Goal: Transaction & Acquisition: Subscribe to service/newsletter

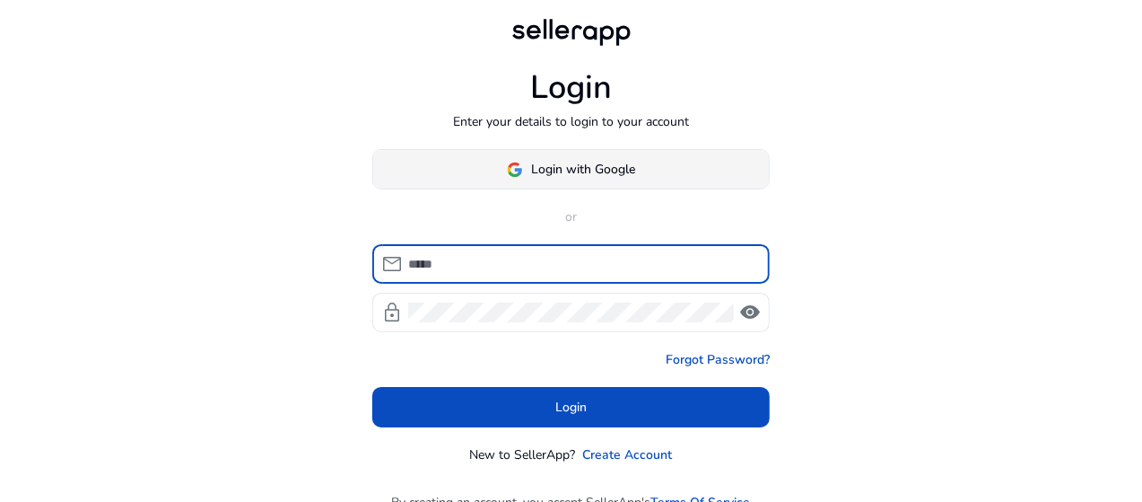
click at [588, 174] on span "Login with Google" at bounding box center [584, 169] width 104 height 19
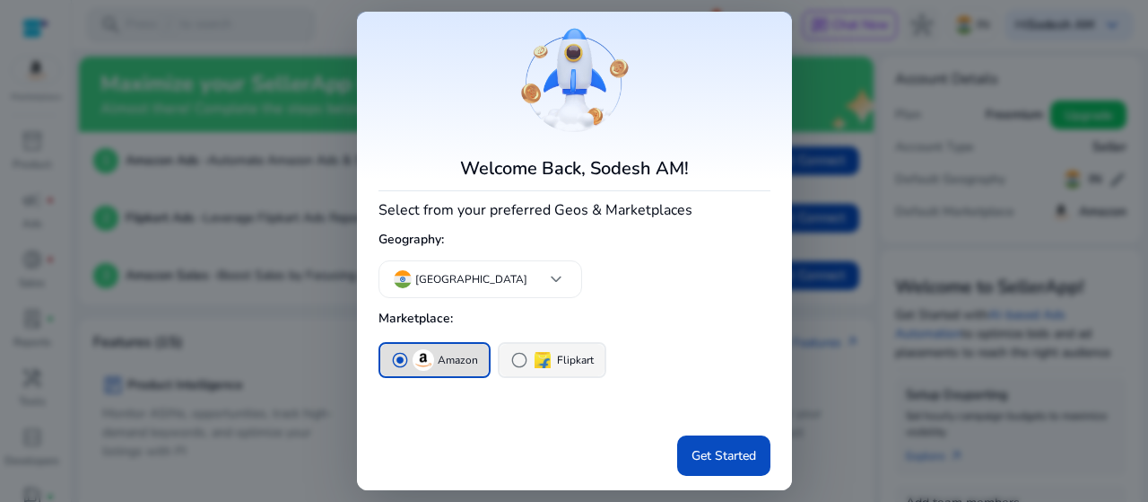
click at [532, 362] on img "button" at bounding box center [543, 360] width 22 height 22
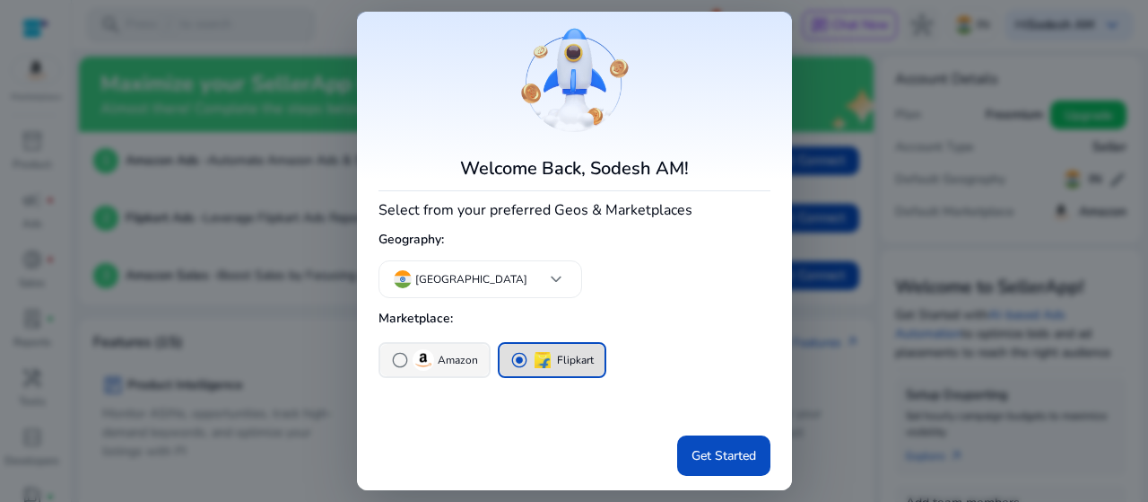
click at [460, 362] on p "Amazon" at bounding box center [458, 360] width 40 height 19
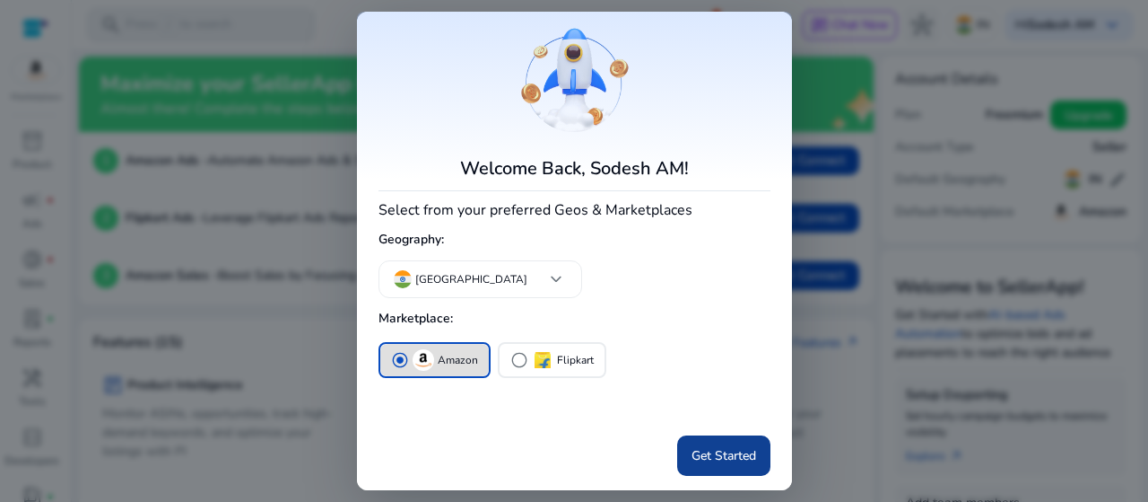
click at [708, 451] on span "Get Started" at bounding box center [724, 455] width 65 height 19
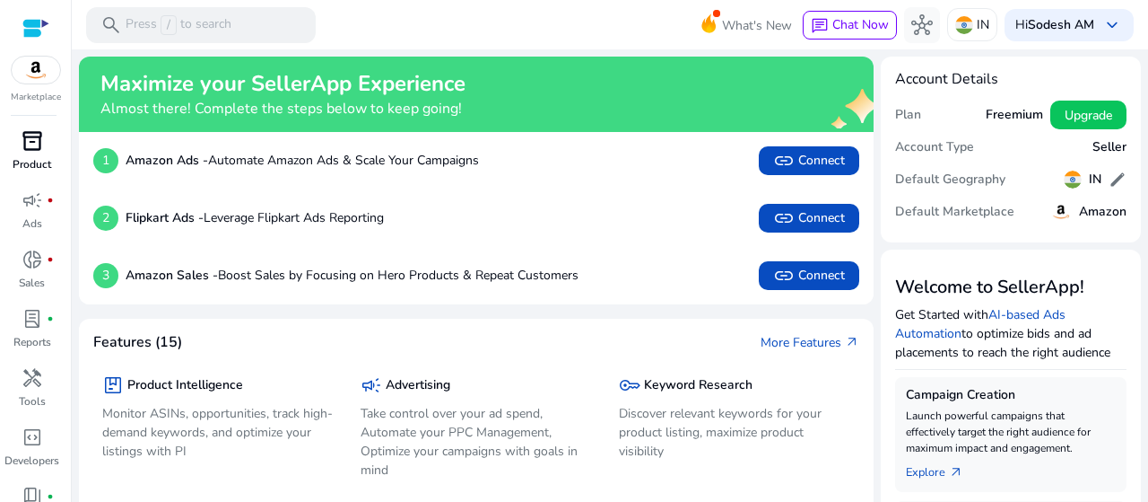
click at [42, 159] on p "Product" at bounding box center [32, 164] width 39 height 16
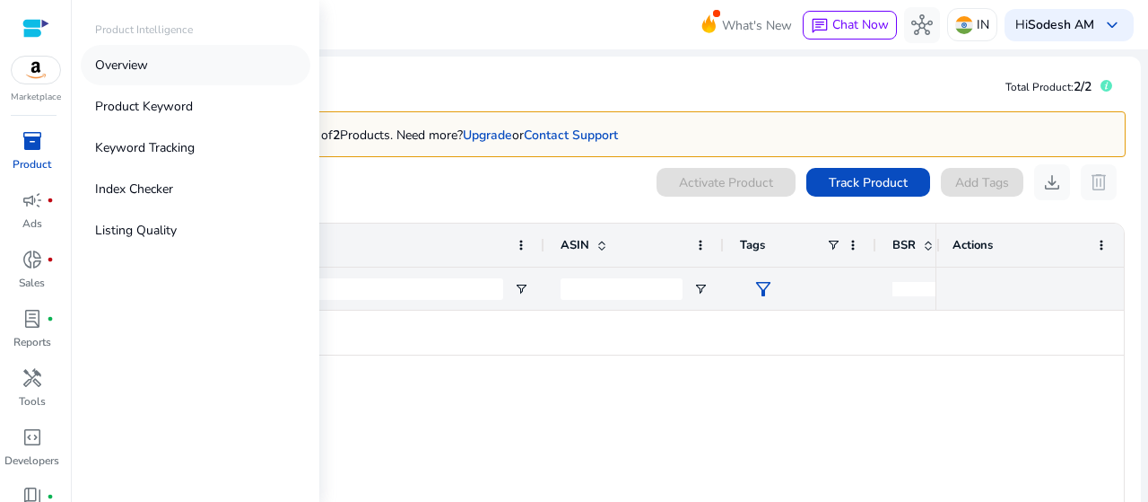
click at [134, 74] on link "Overview" at bounding box center [196, 65] width 230 height 40
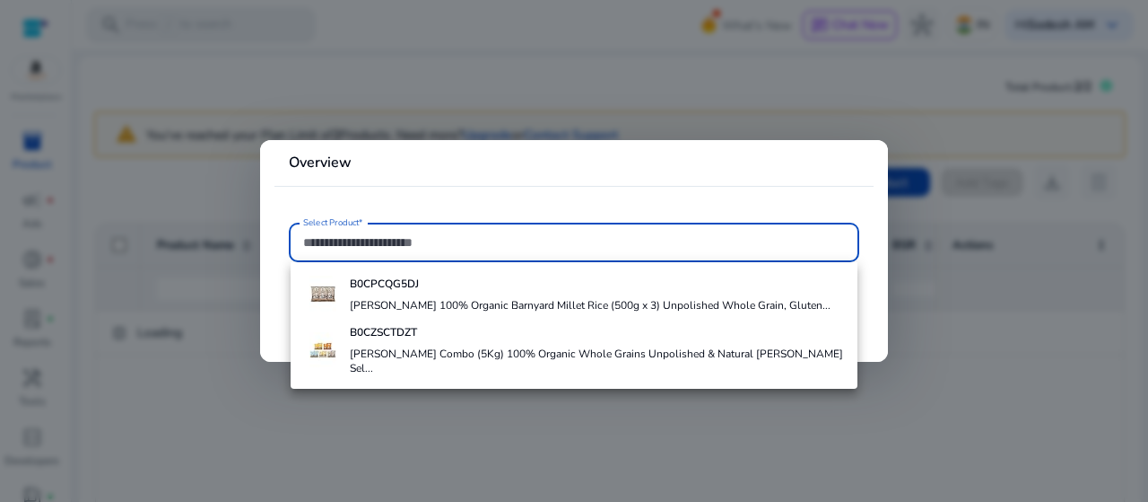
click at [737, 109] on div at bounding box center [574, 251] width 1148 height 502
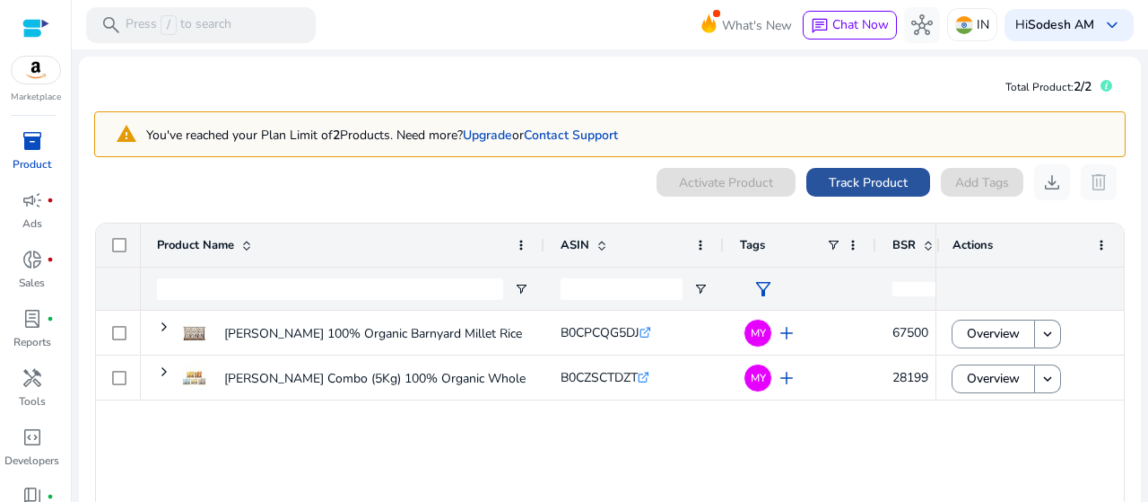
click at [870, 189] on span "Track Product" at bounding box center [868, 182] width 79 height 19
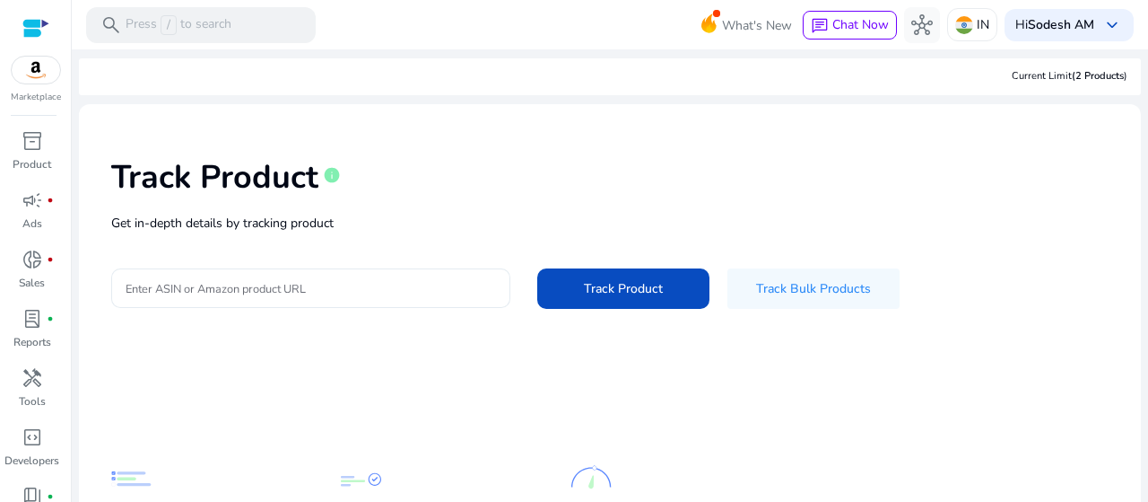
click at [323, 284] on input "Enter ASIN or Amazon product URL" at bounding box center [311, 288] width 371 height 20
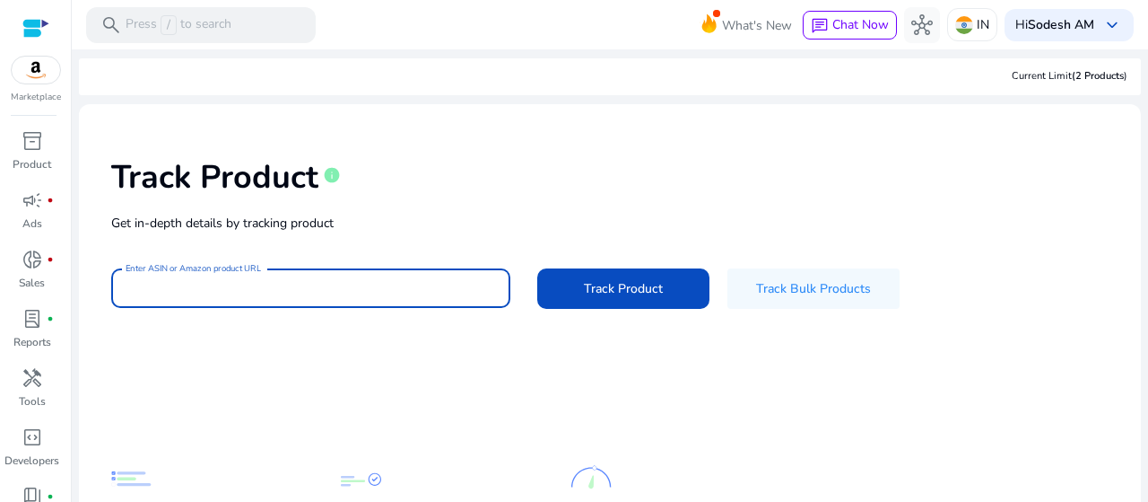
paste input "**********"
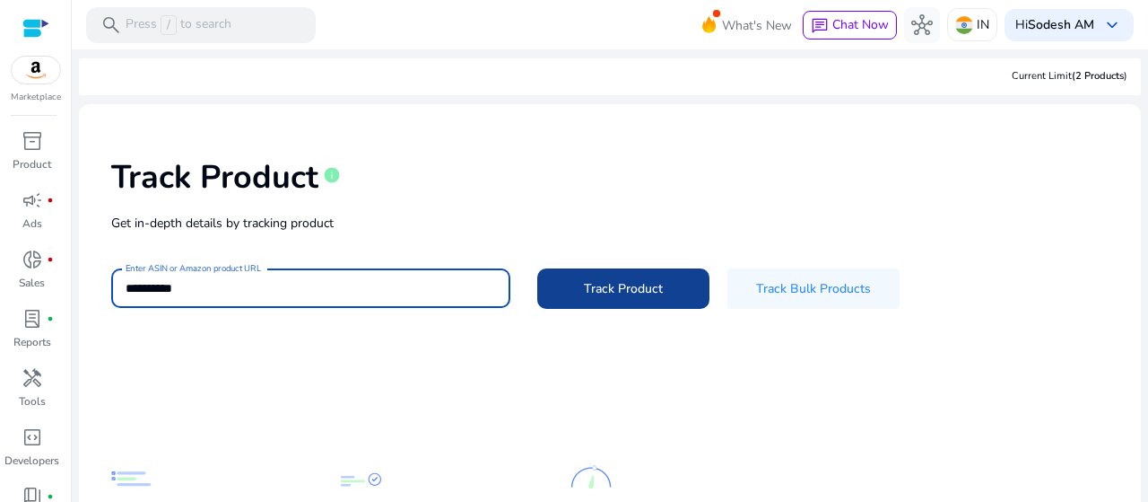
type input "**********"
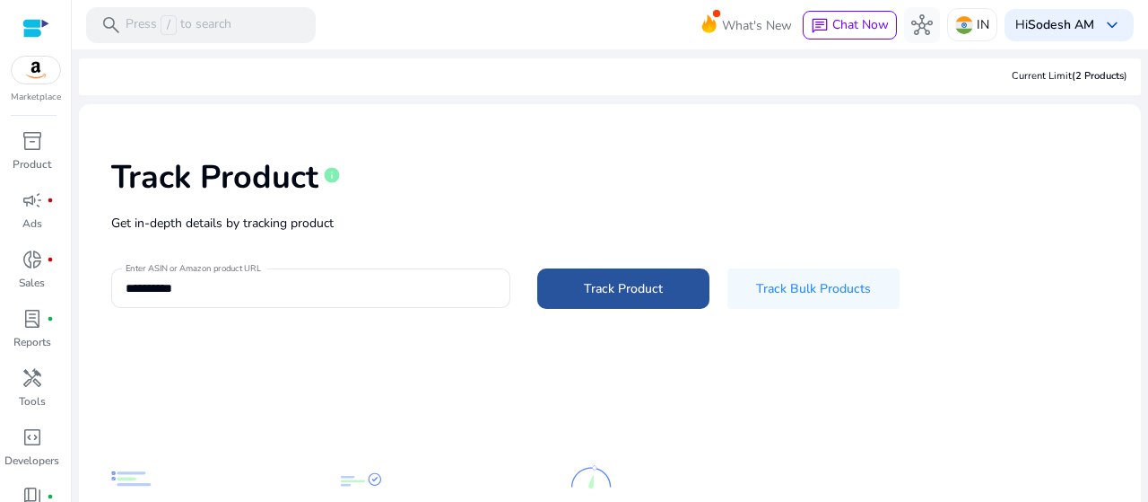
click at [590, 299] on span at bounding box center [623, 288] width 172 height 43
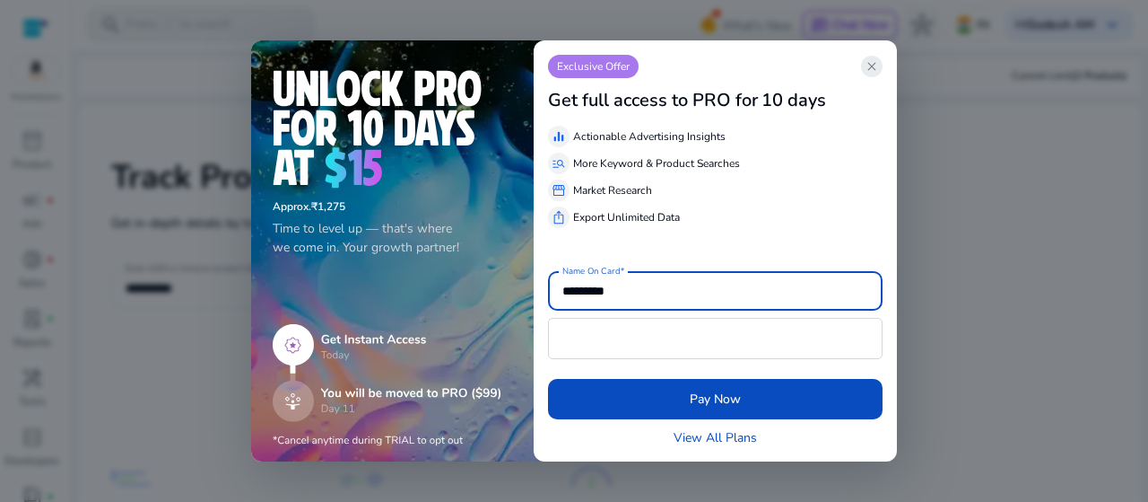
click at [870, 71] on span "close" at bounding box center [872, 66] width 14 height 14
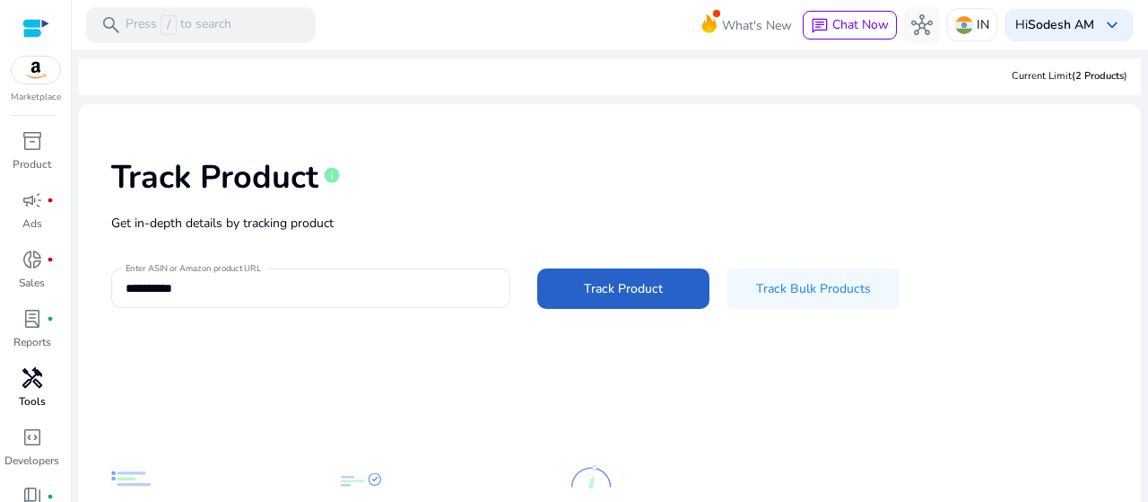
click at [32, 388] on span "handyman" at bounding box center [33, 378] width 22 height 22
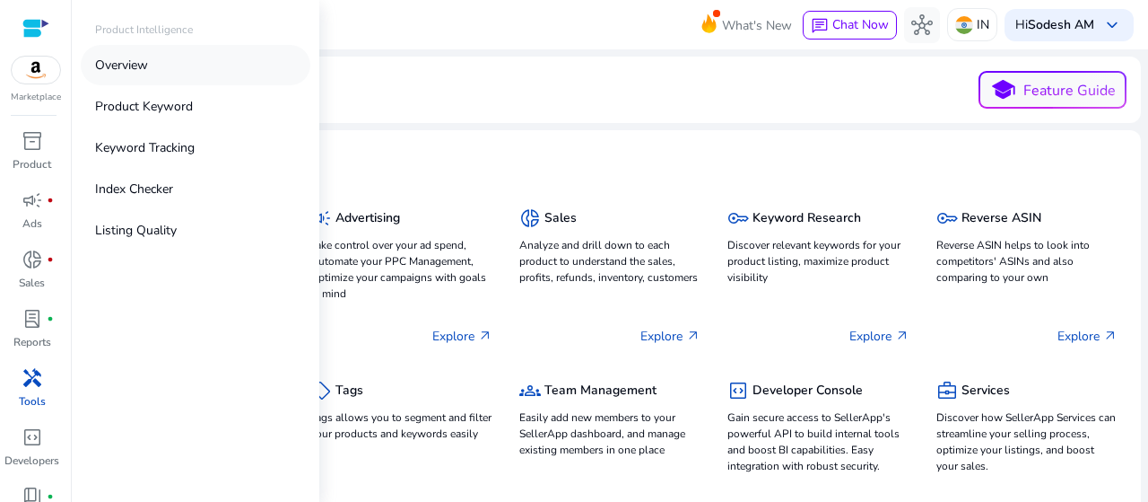
click at [116, 64] on p "Overview" at bounding box center [121, 65] width 53 height 19
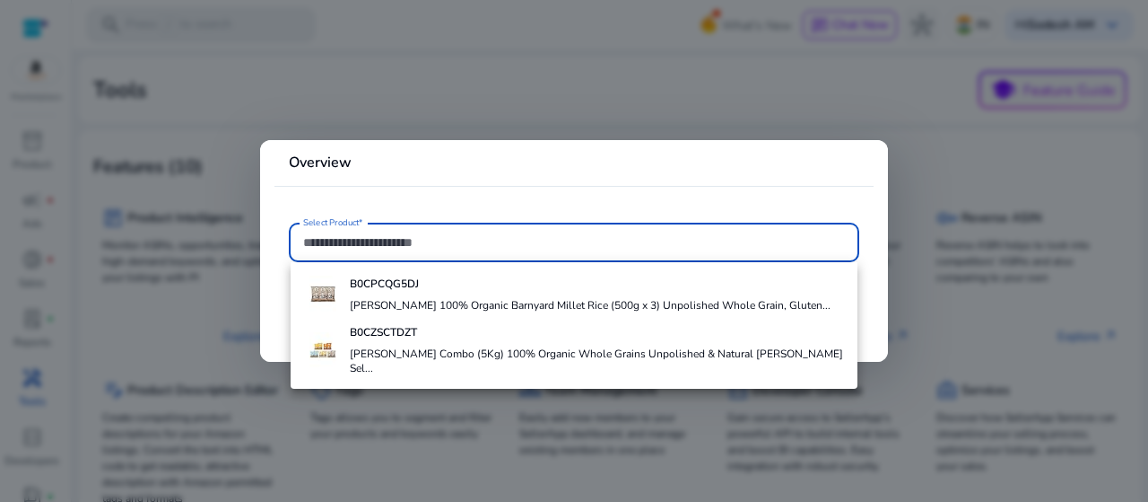
click at [469, 64] on div at bounding box center [574, 251] width 1148 height 502
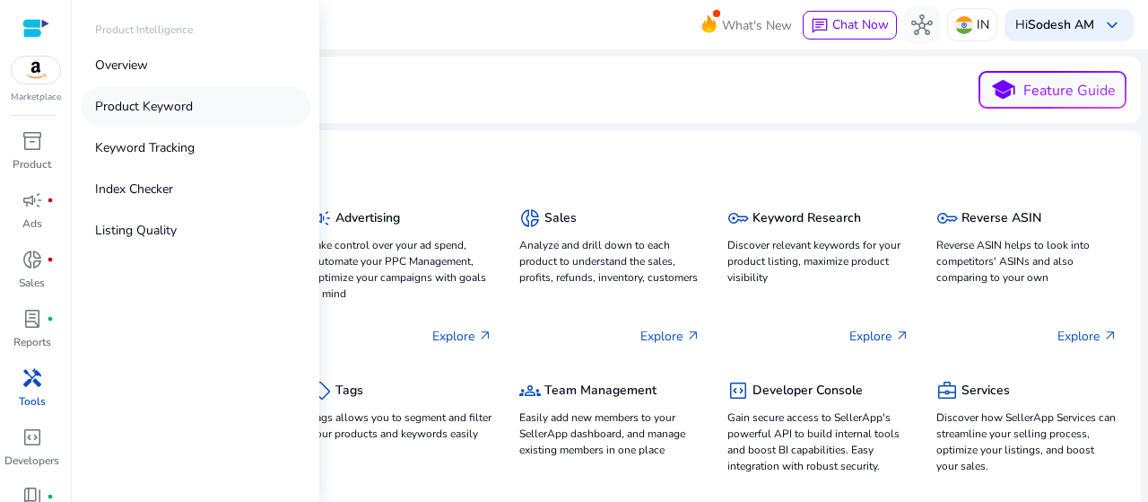
click at [163, 109] on p "Product Keyword" at bounding box center [144, 106] width 98 height 19
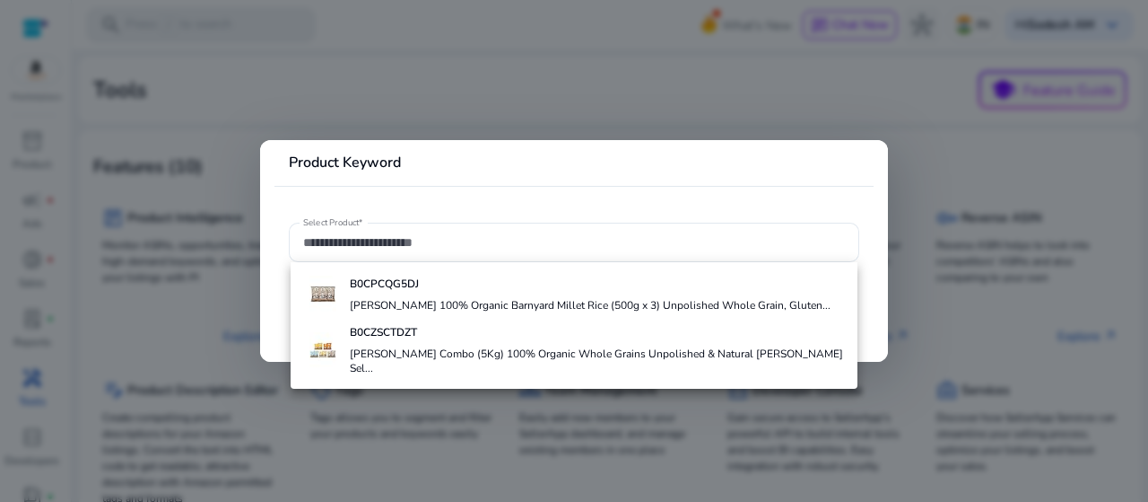
click at [635, 60] on div at bounding box center [574, 251] width 1148 height 502
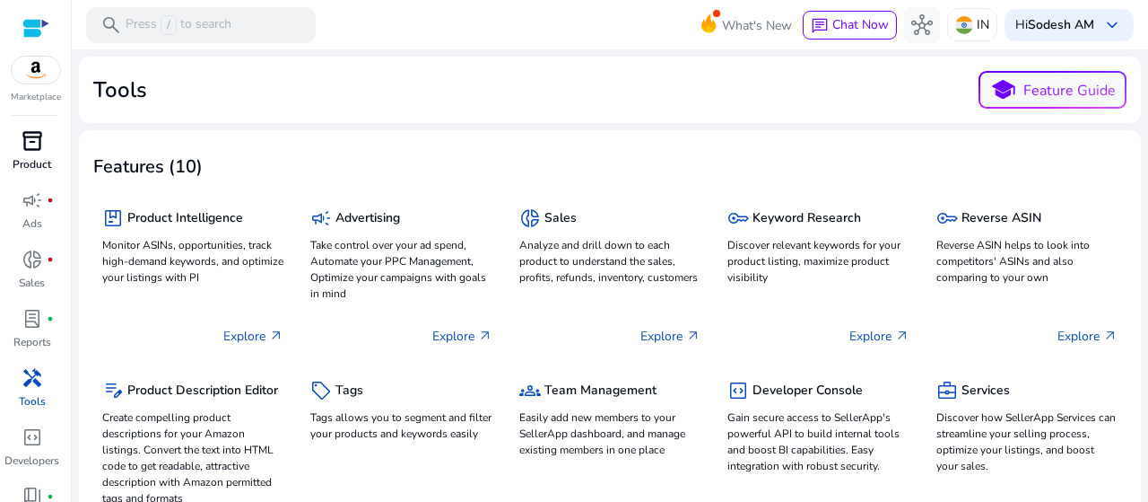
click at [45, 147] on div "inventory_2" at bounding box center [32, 141] width 50 height 29
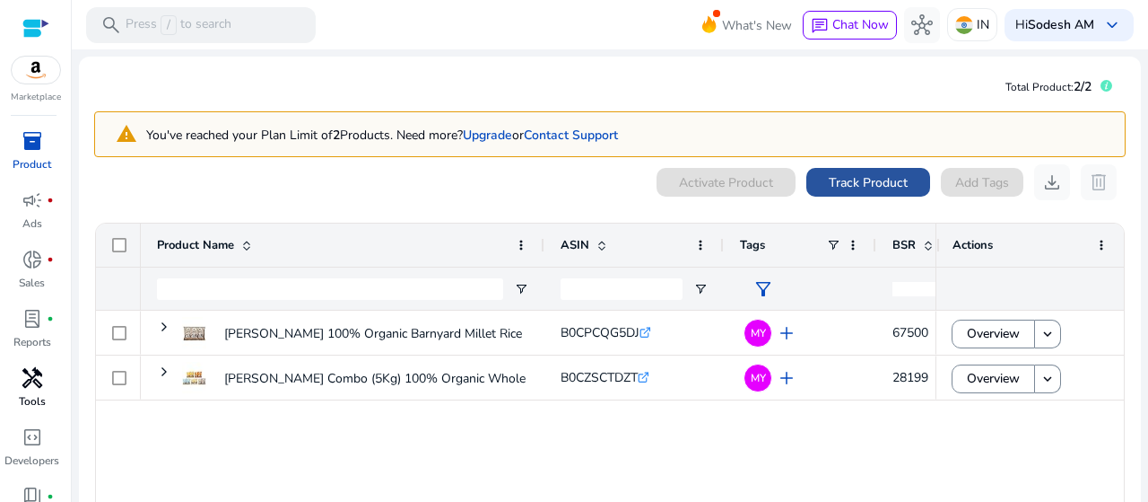
click at [873, 181] on span "Track Product" at bounding box center [868, 182] width 79 height 19
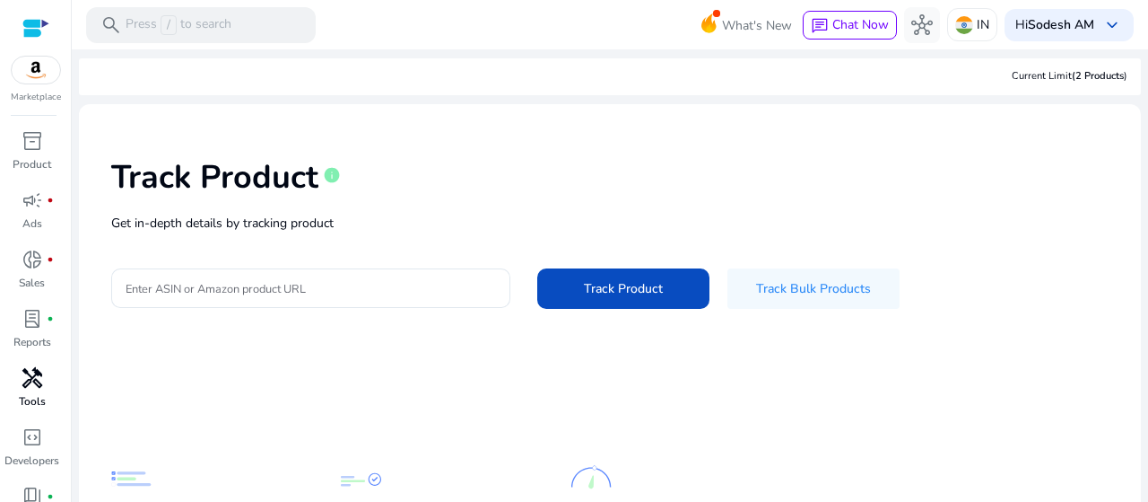
click at [345, 224] on p "Get in-depth details by tracking product" at bounding box center [610, 223] width 998 height 19
click at [295, 272] on div at bounding box center [311, 287] width 371 height 39
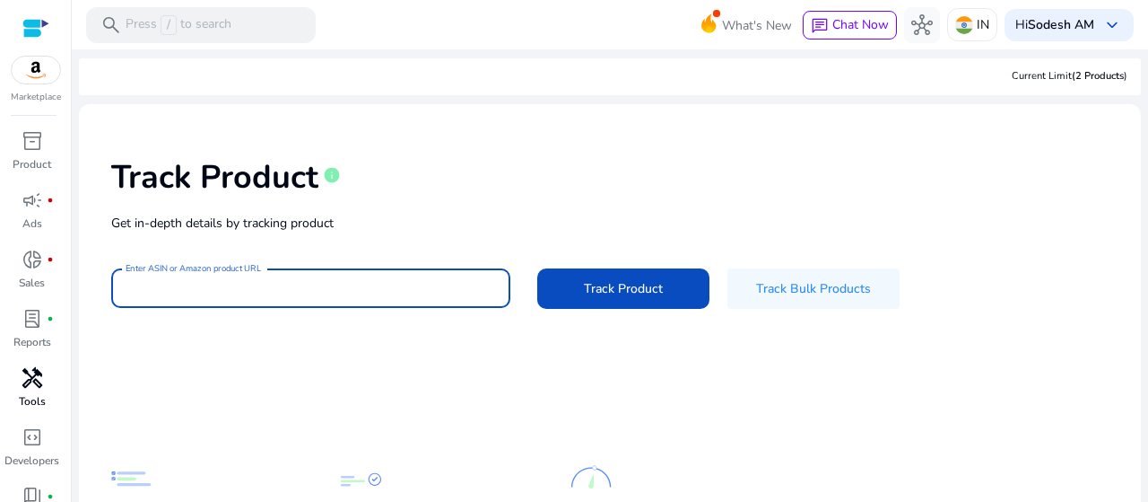
click at [313, 286] on input "Enter ASIN or Amazon product URL" at bounding box center [311, 288] width 371 height 20
paste input "**********"
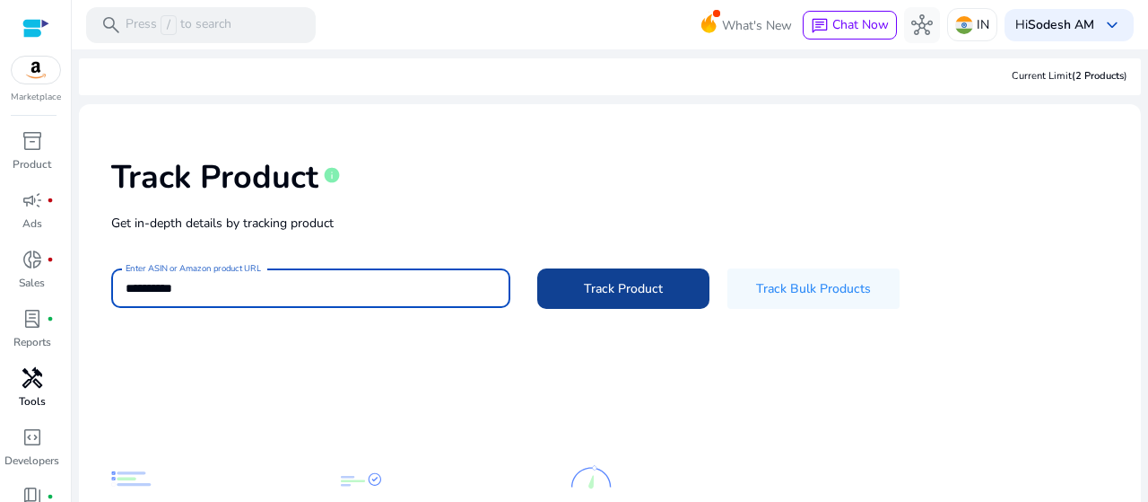
type input "**********"
click at [585, 299] on span at bounding box center [623, 288] width 172 height 43
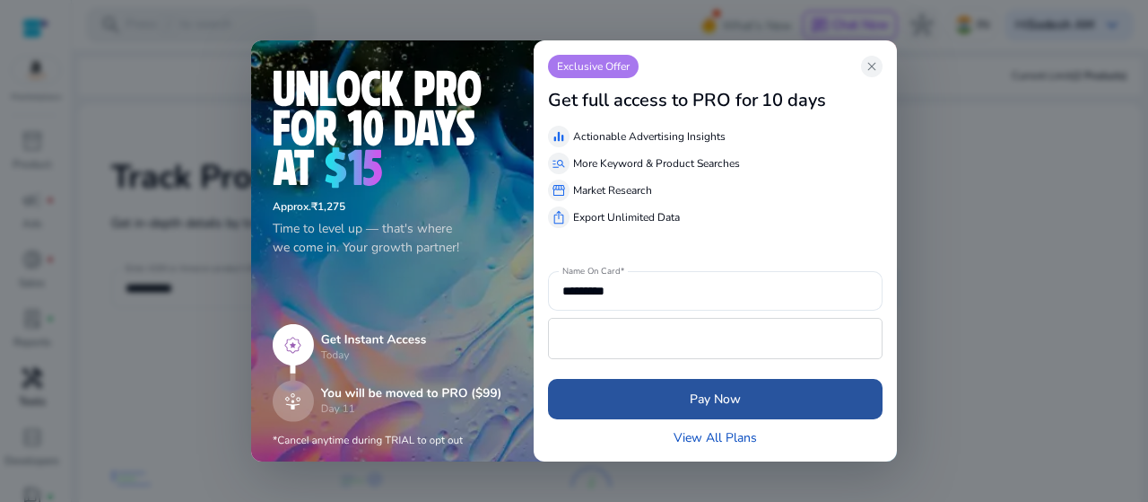
click at [712, 401] on span "Pay Now" at bounding box center [715, 398] width 51 height 19
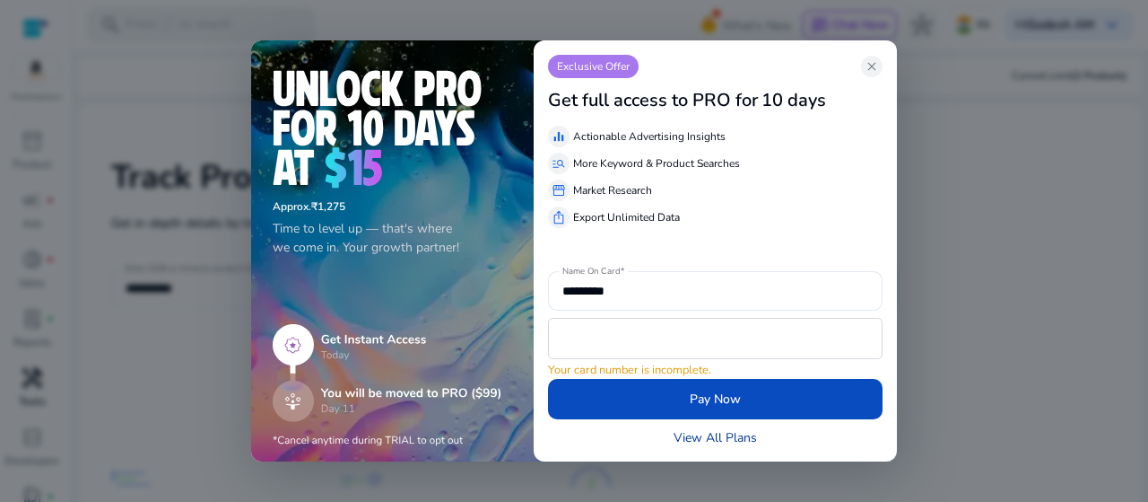
click at [705, 436] on link "View All Plans" at bounding box center [715, 437] width 83 height 19
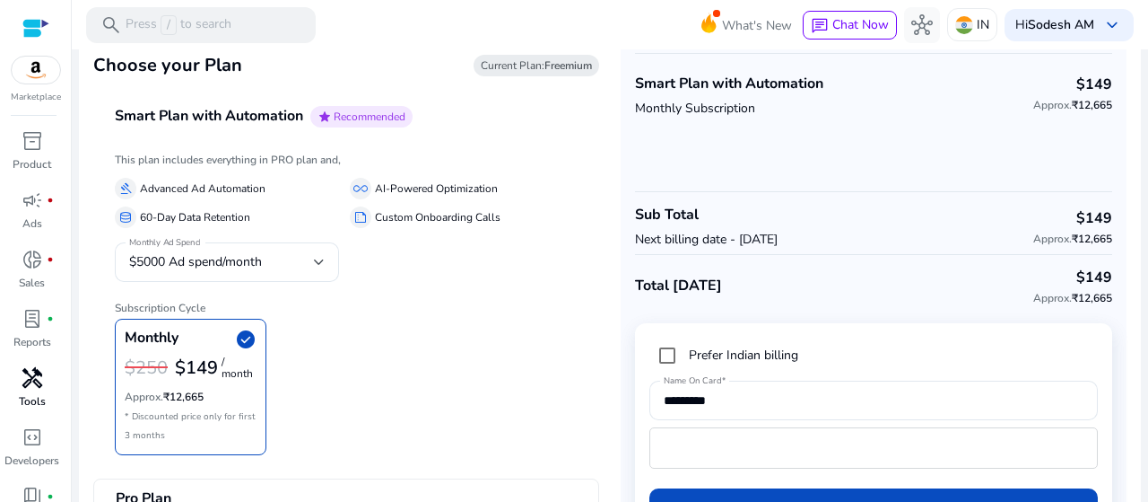
scroll to position [129, 0]
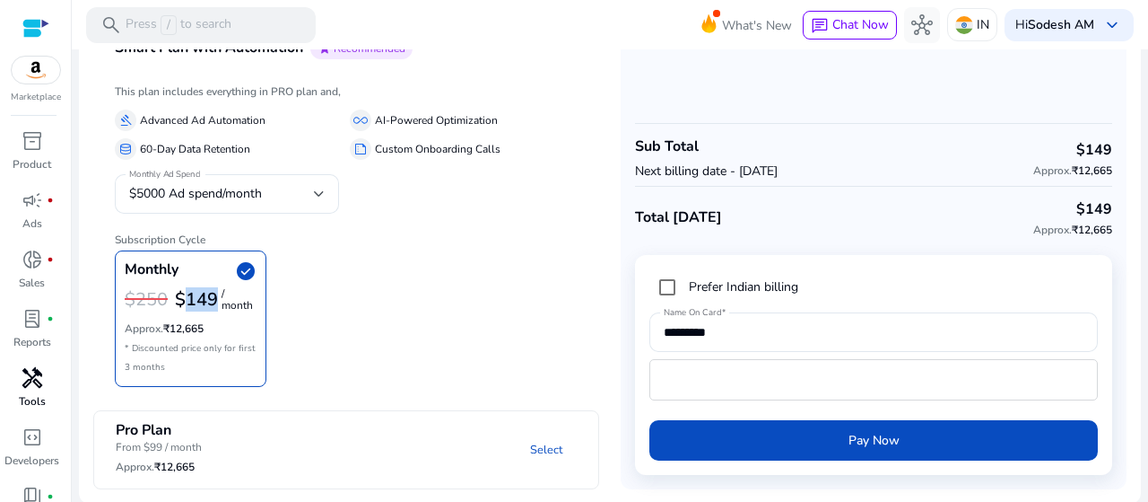
drag, startPoint x: 188, startPoint y: 299, endPoint x: 219, endPoint y: 298, distance: 31.4
click at [219, 298] on div "$149 / month" at bounding box center [216, 299] width 82 height 35
click at [336, 322] on div "Monthly check_circle $250 $149 / month Approx. ₹12,665 * Discounted price only …" at bounding box center [346, 318] width 463 height 136
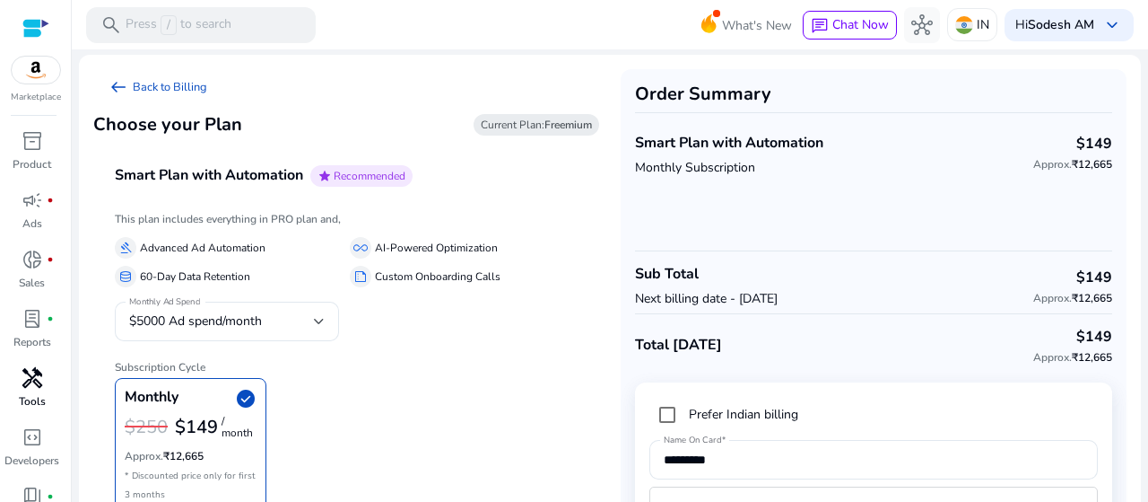
scroll to position [0, 0]
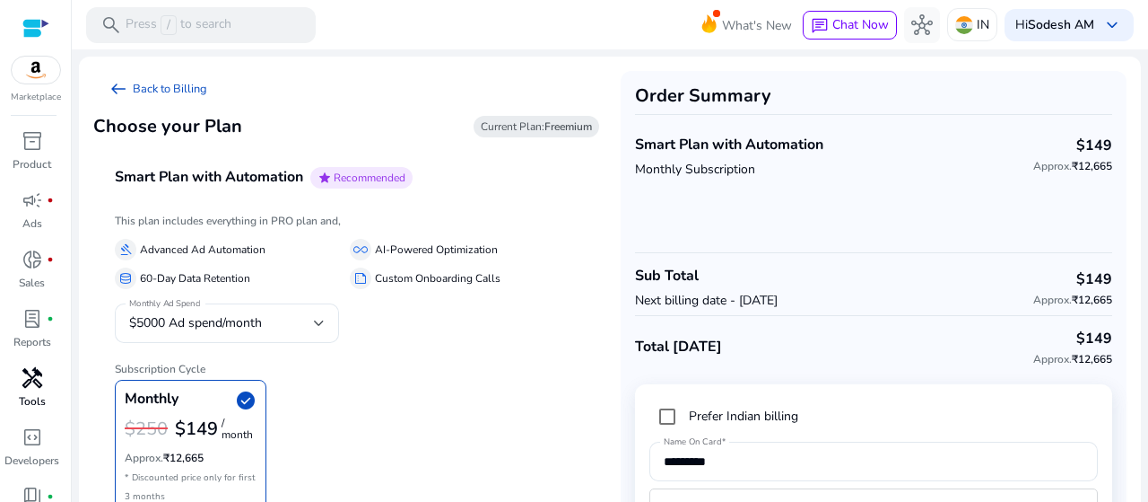
click at [516, 240] on div "all_inclusive AI-Powered Optimization" at bounding box center [464, 250] width 228 height 22
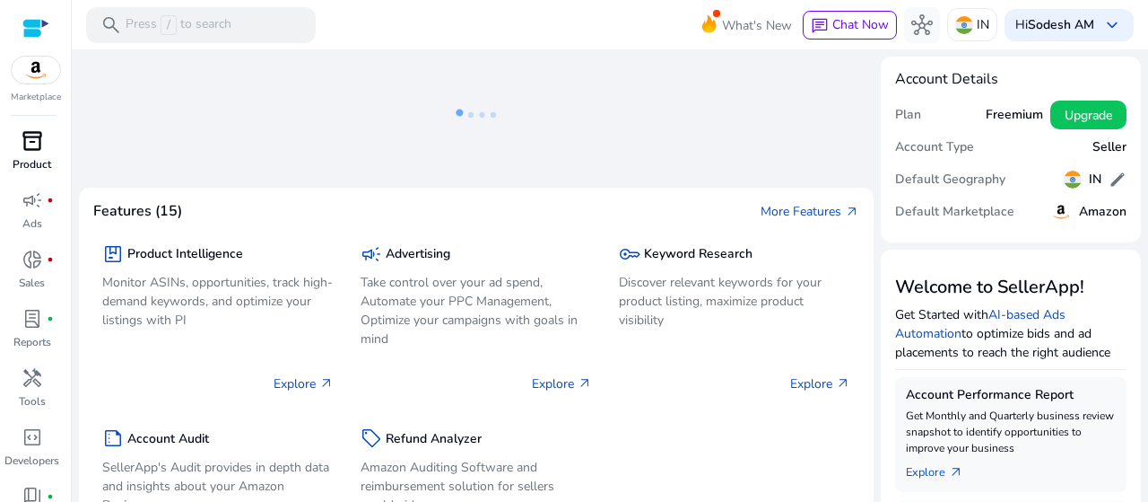
click at [23, 164] on p "Product" at bounding box center [32, 164] width 39 height 16
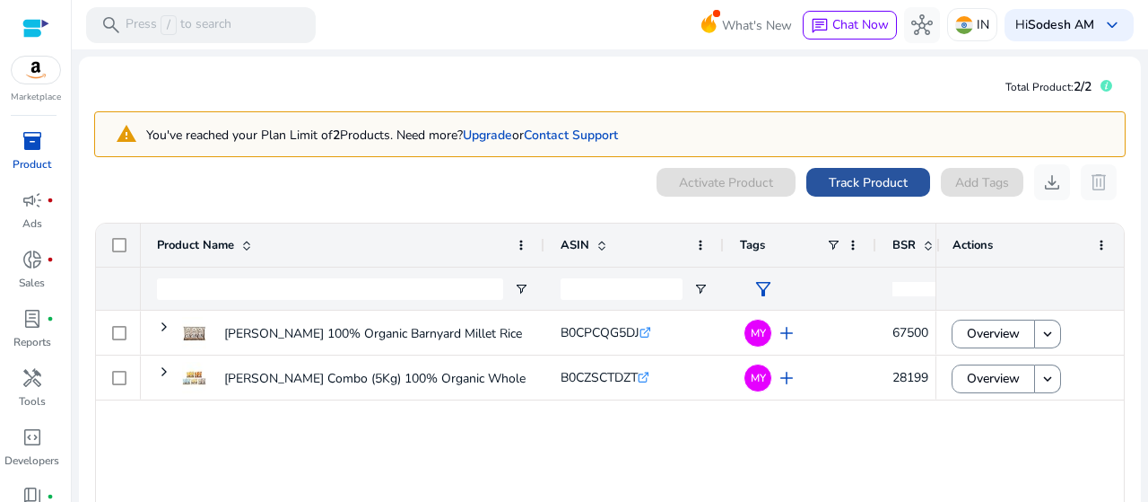
click at [860, 184] on span "Track Product" at bounding box center [868, 182] width 79 height 19
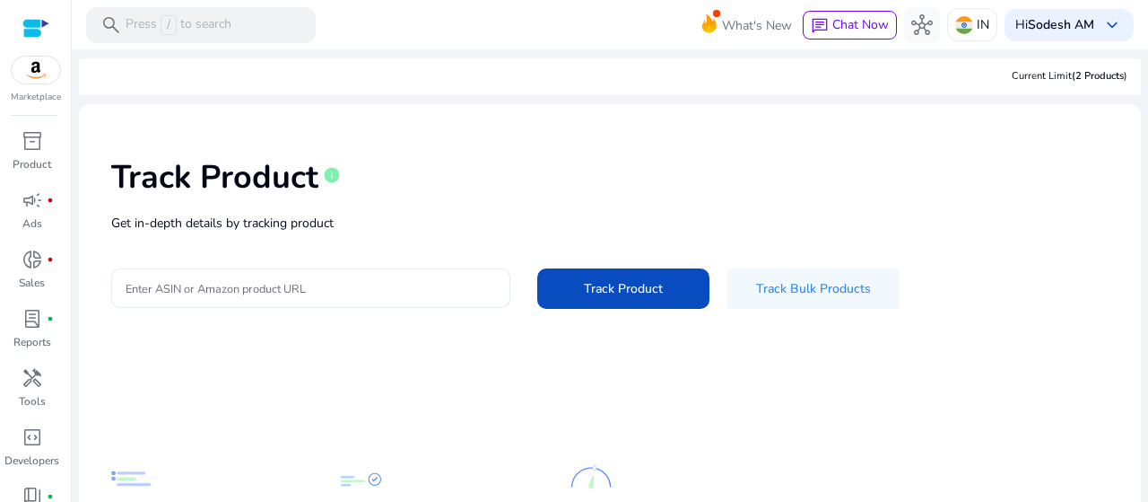
click at [413, 229] on p "Get in-depth details by tracking product" at bounding box center [610, 223] width 998 height 19
click at [332, 298] on div at bounding box center [311, 287] width 371 height 39
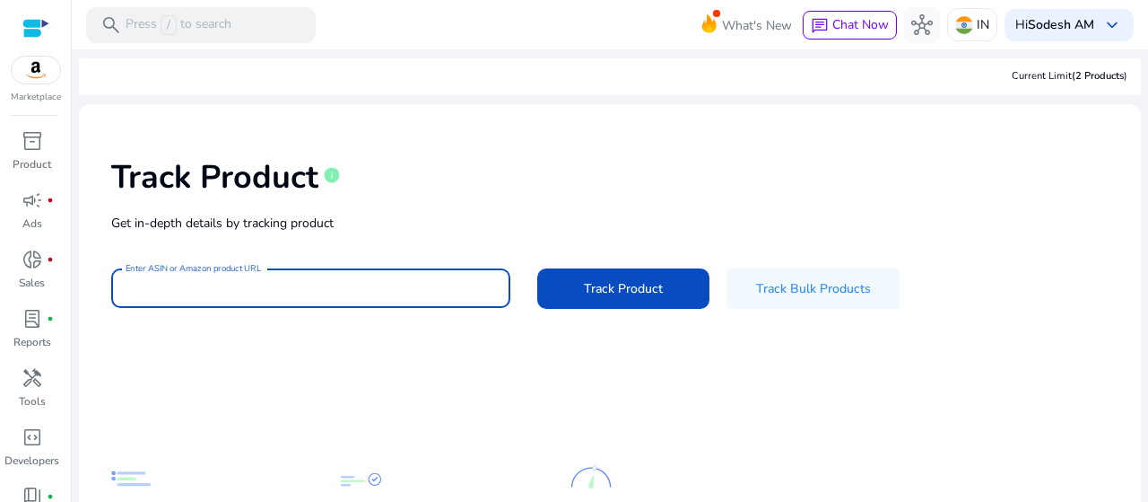
paste input "**********"
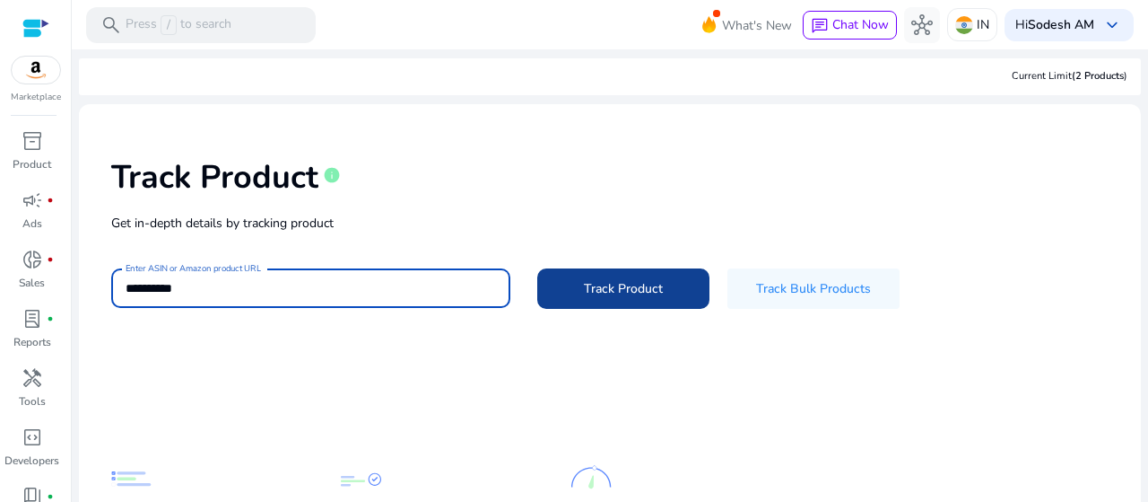
type input "**********"
click at [601, 298] on span "Track Product" at bounding box center [623, 288] width 79 height 19
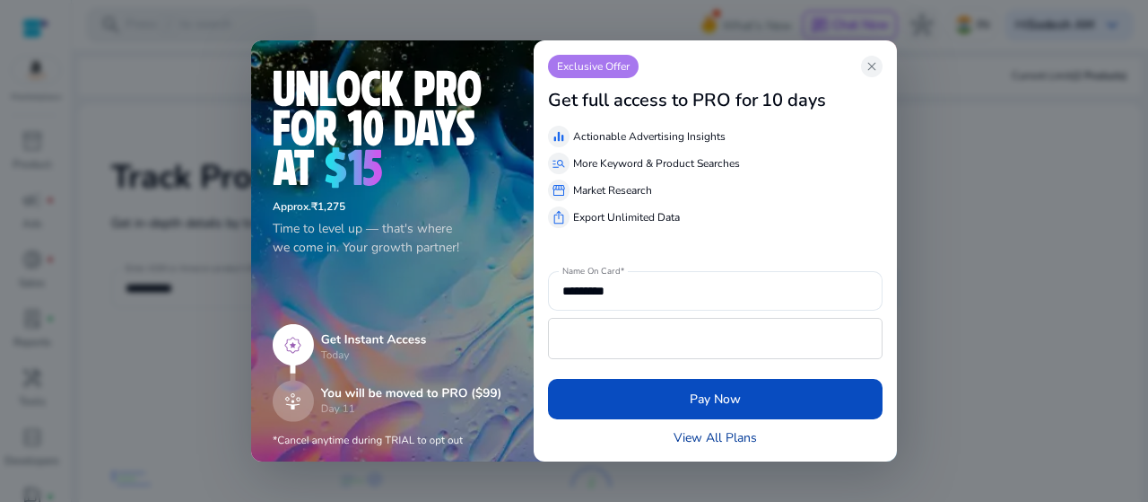
click at [712, 444] on link "View All Plans" at bounding box center [715, 437] width 83 height 19
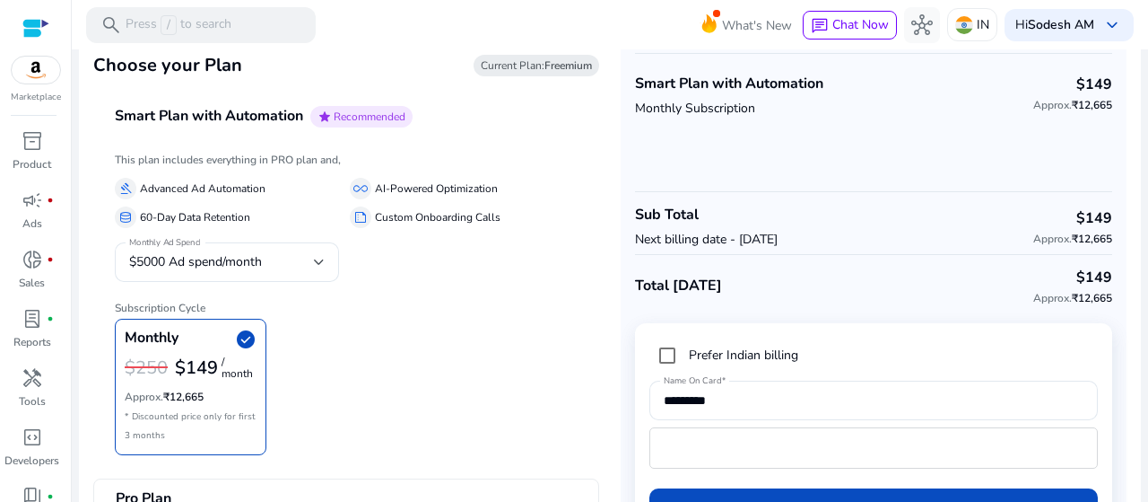
scroll to position [129, 0]
